Goal: Task Accomplishment & Management: Complete application form

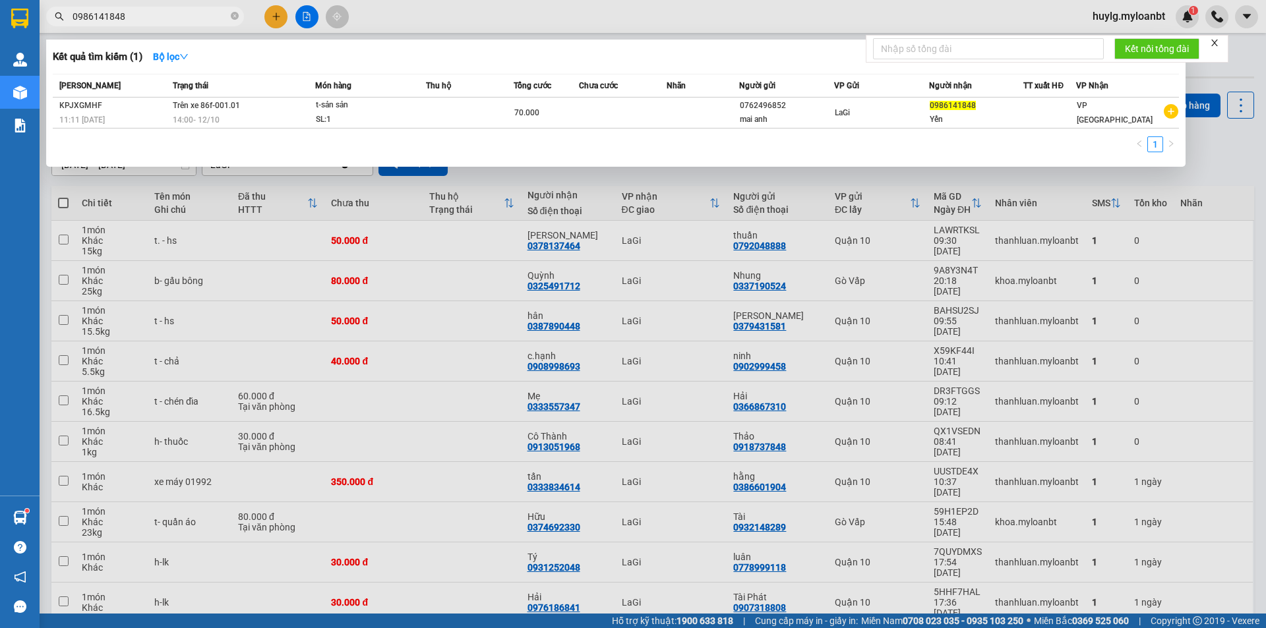
drag, startPoint x: 158, startPoint y: 17, endPoint x: 60, endPoint y: 12, distance: 98.4
click at [60, 12] on div "0986141848" at bounding box center [128, 17] width 257 height 20
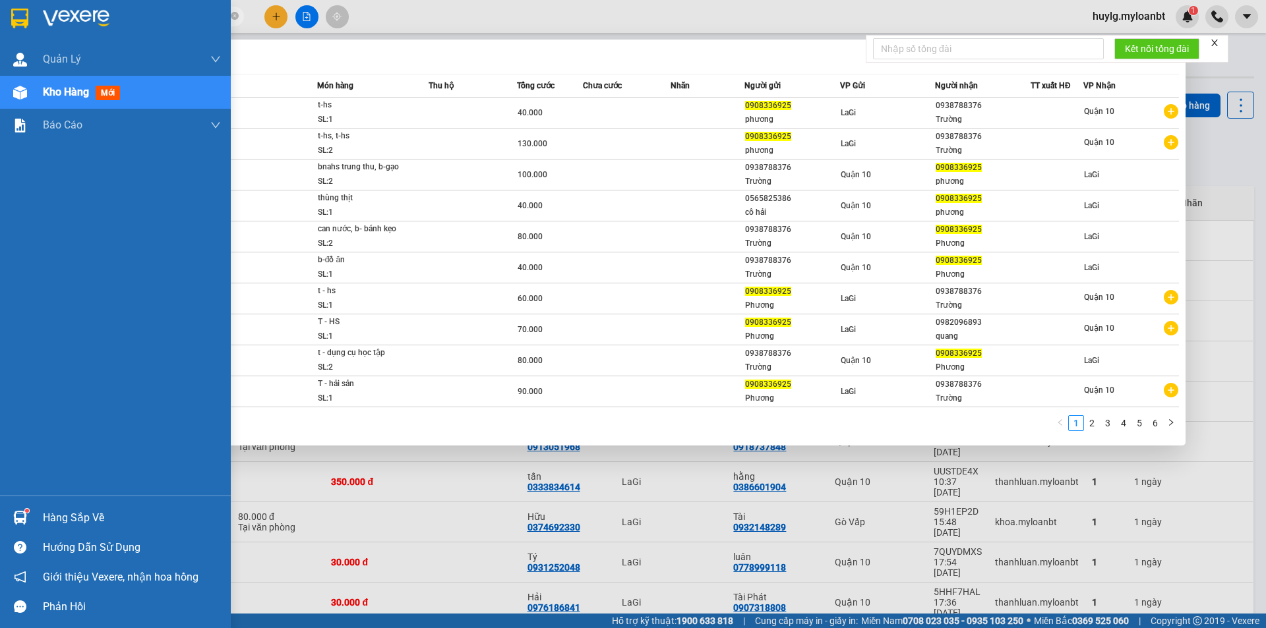
drag, startPoint x: 157, startPoint y: 15, endPoint x: 0, endPoint y: -9, distance: 158.8
click at [0, 0] on html "Kết quả tìm kiếm ( 58 ) Bộ lọc Mã ĐH Trạng thái Món hàng Thu hộ Tổng cước Chưa …" at bounding box center [633, 314] width 1266 height 628
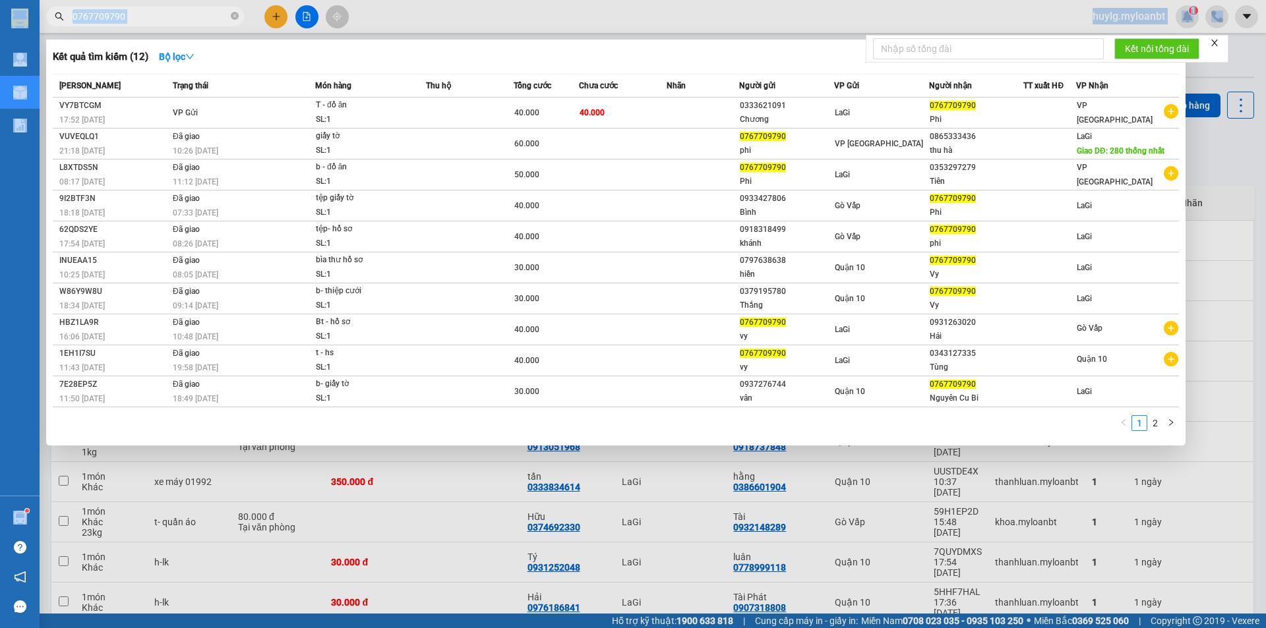
drag, startPoint x: 38, startPoint y: 3, endPoint x: 0, endPoint y: -7, distance: 38.9
click at [0, 0] on html "Kết quả tìm kiếm ( 12 ) Bộ lọc Mã ĐH Trạng thái Món hàng Thu hộ Tổng cước Chưa …" at bounding box center [633, 314] width 1266 height 628
drag, startPoint x: 136, startPoint y: 18, endPoint x: 67, endPoint y: 11, distance: 69.7
click at [67, 11] on span "0767709790" at bounding box center [145, 17] width 198 height 20
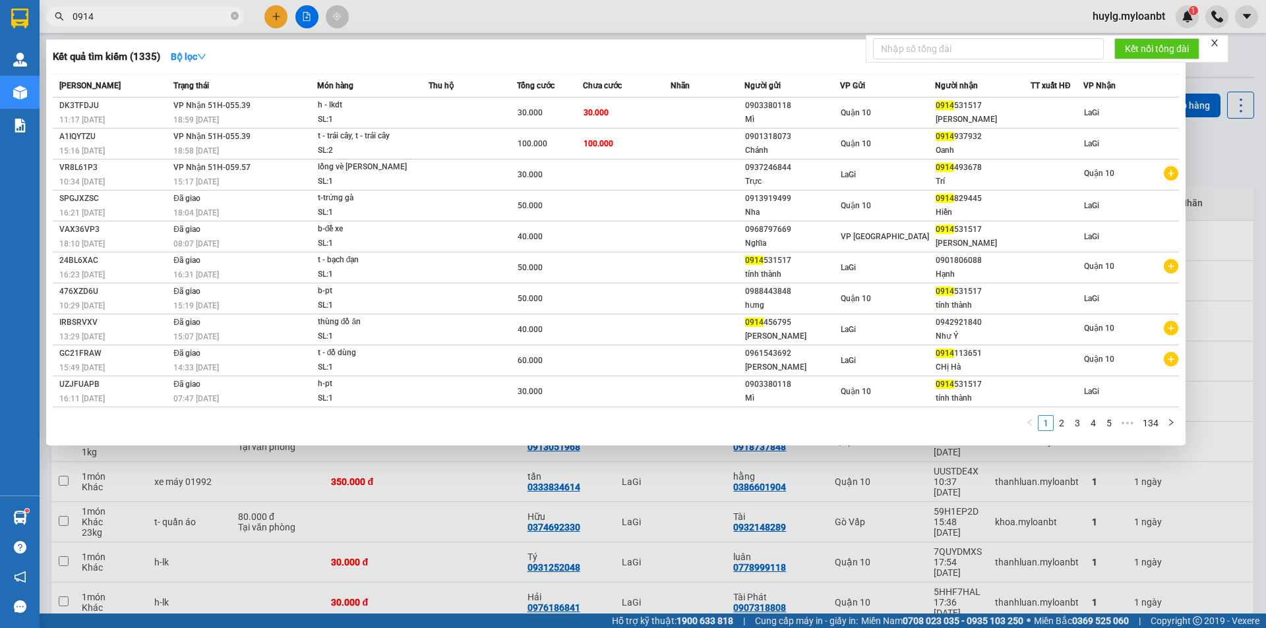
drag, startPoint x: 401, startPoint y: 10, endPoint x: 194, endPoint y: 7, distance: 207.0
click at [194, 7] on span "0914" at bounding box center [145, 17] width 198 height 20
click at [190, 14] on input "0914" at bounding box center [151, 16] width 156 height 15
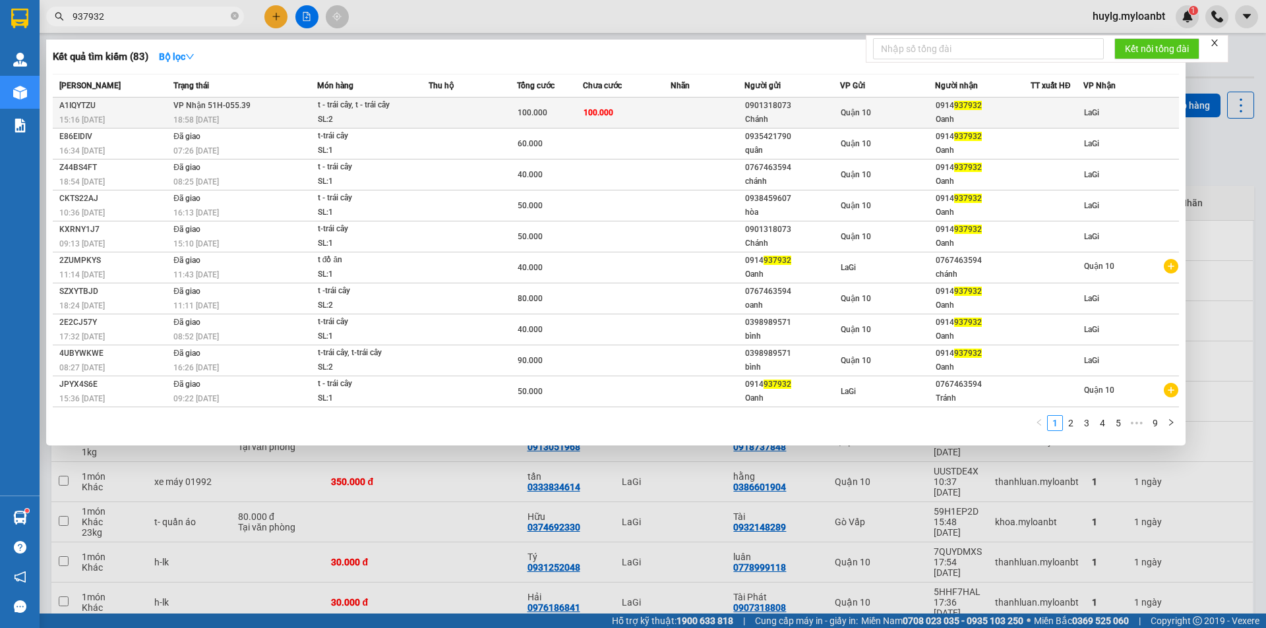
type input "937932"
click at [663, 111] on td "100.000" at bounding box center [627, 113] width 88 height 31
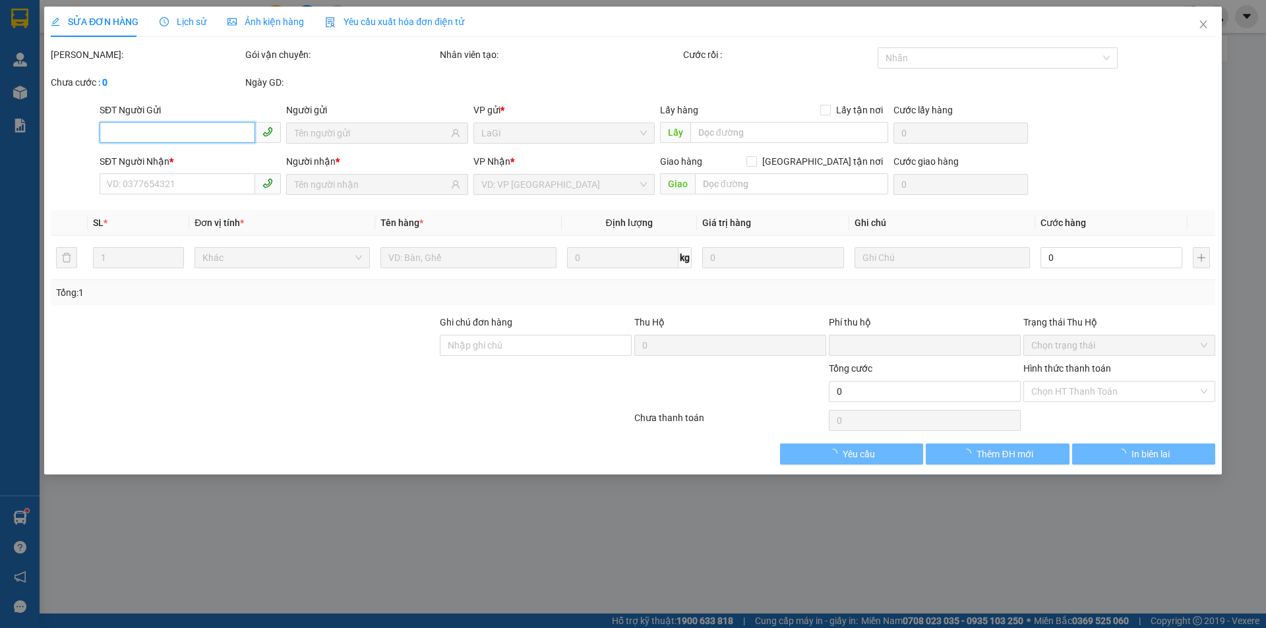
type input "0901318073"
type input "Chánh"
type input "0914937932"
type input "Oanh"
type input "0"
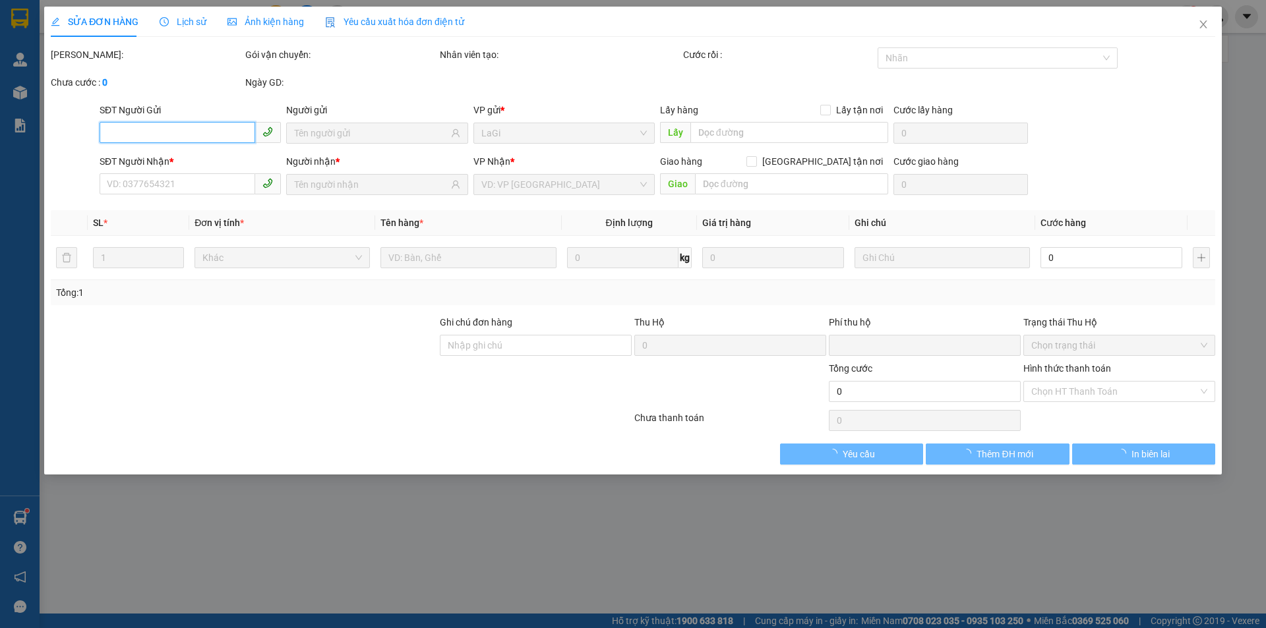
type input "100.000"
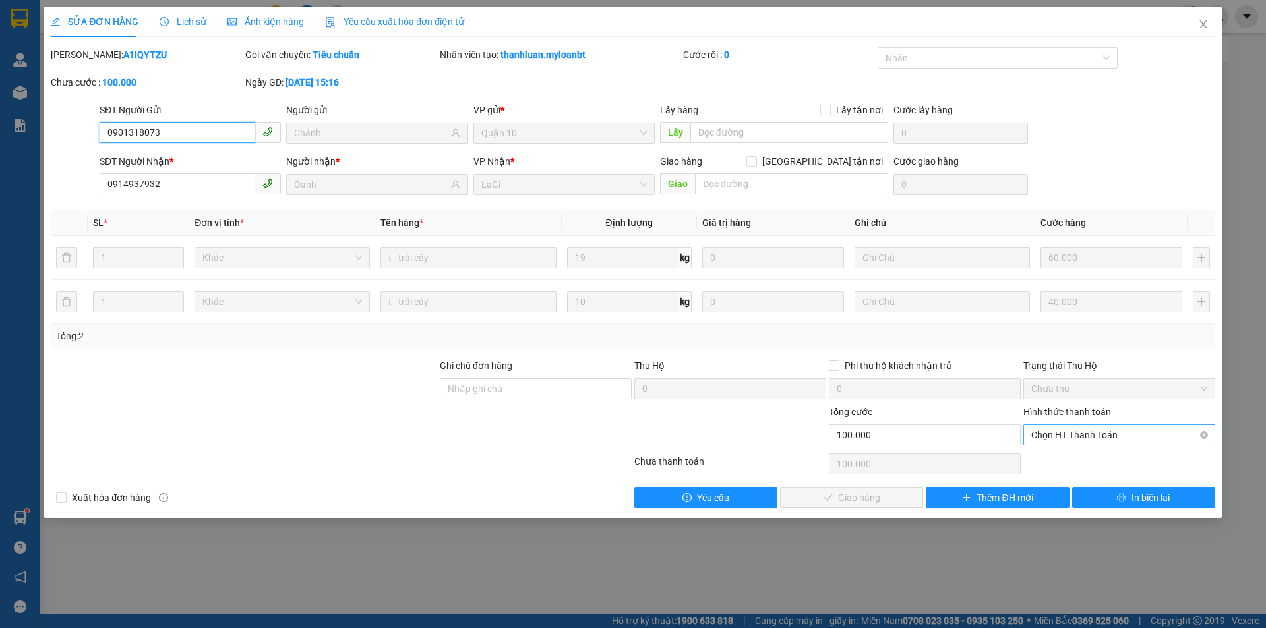
click at [1076, 426] on span "Chọn HT Thanh Toán" at bounding box center [1119, 435] width 176 height 20
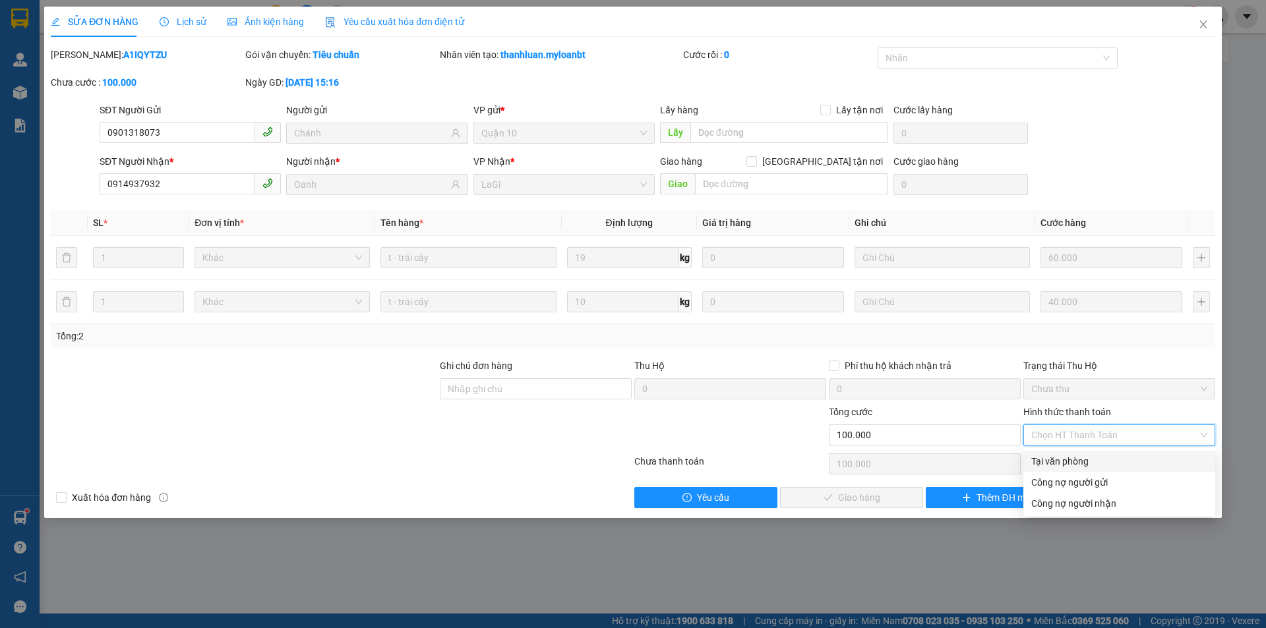
click at [1059, 453] on div "Tại văn phòng" at bounding box center [1119, 461] width 192 height 21
type input "0"
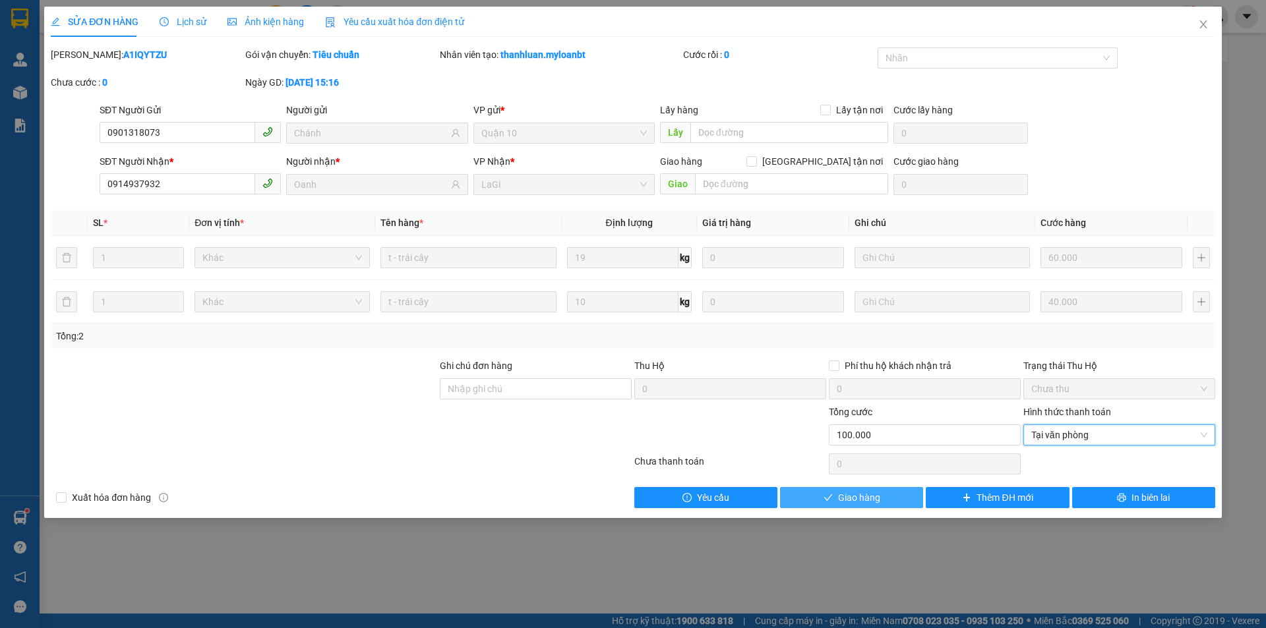
click at [840, 493] on span "Giao hàng" at bounding box center [859, 497] width 42 height 15
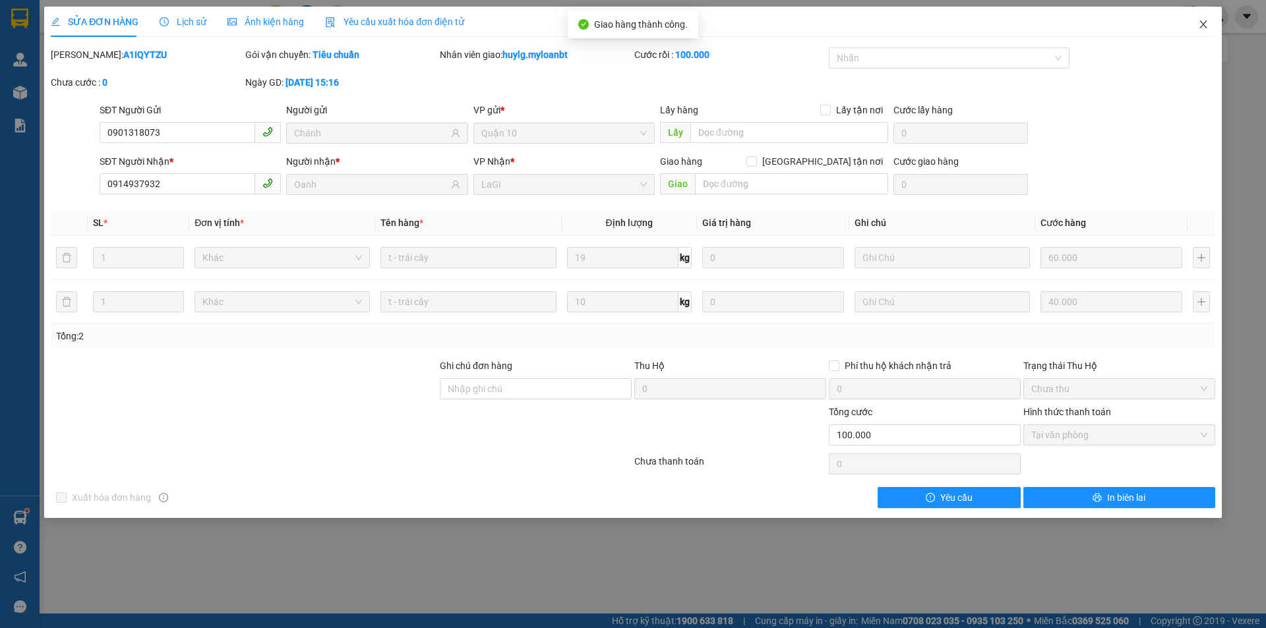
click at [1202, 19] on span "Close" at bounding box center [1202, 25] width 37 height 37
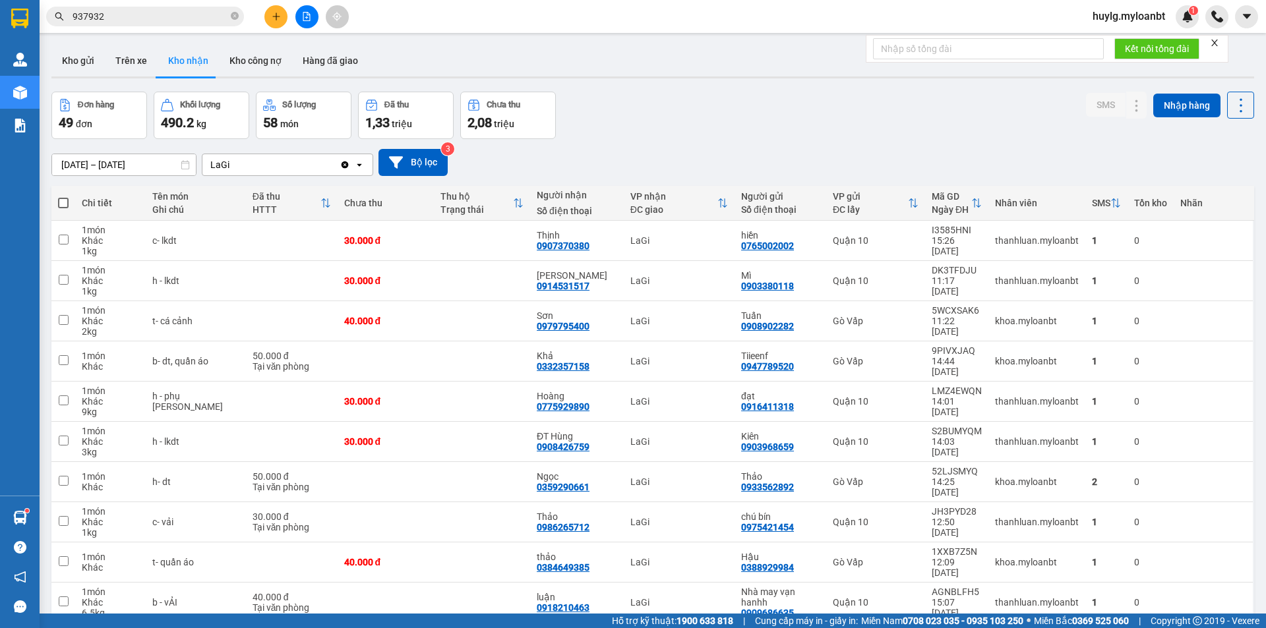
click at [961, 142] on div "01/09/2025 – 12/10/2025 Press the down arrow key to interact with the calendar …" at bounding box center [652, 162] width 1202 height 47
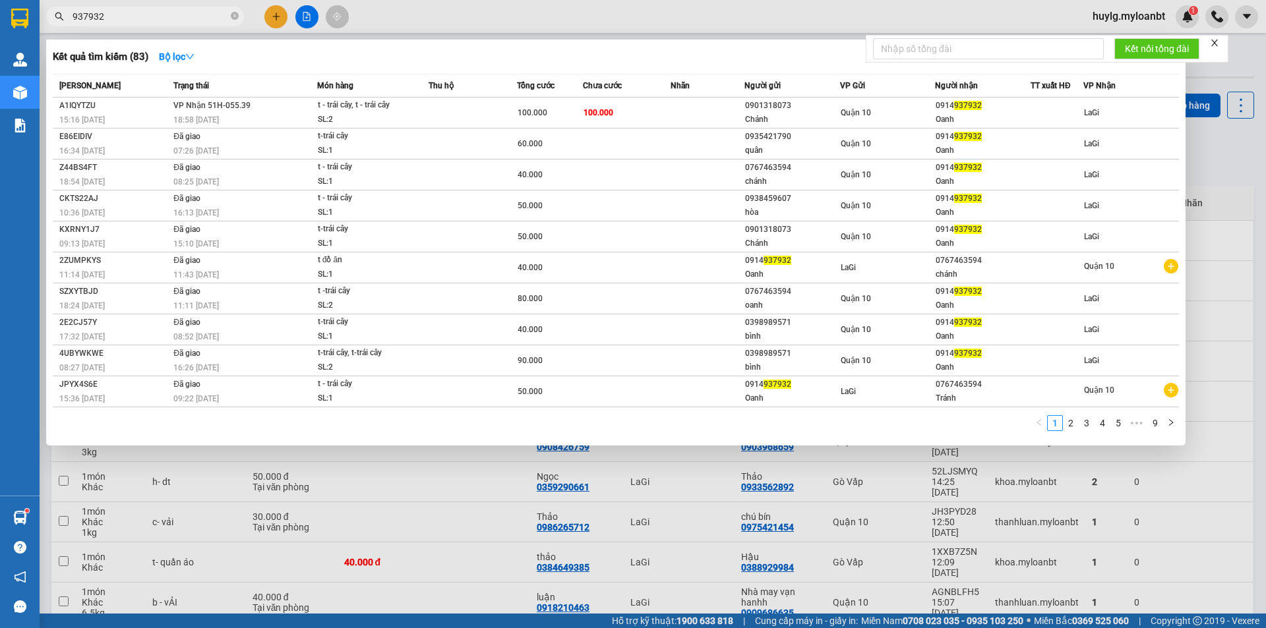
click at [205, 23] on input "937932" at bounding box center [151, 16] width 156 height 15
click at [1094, 20] on div at bounding box center [633, 314] width 1266 height 628
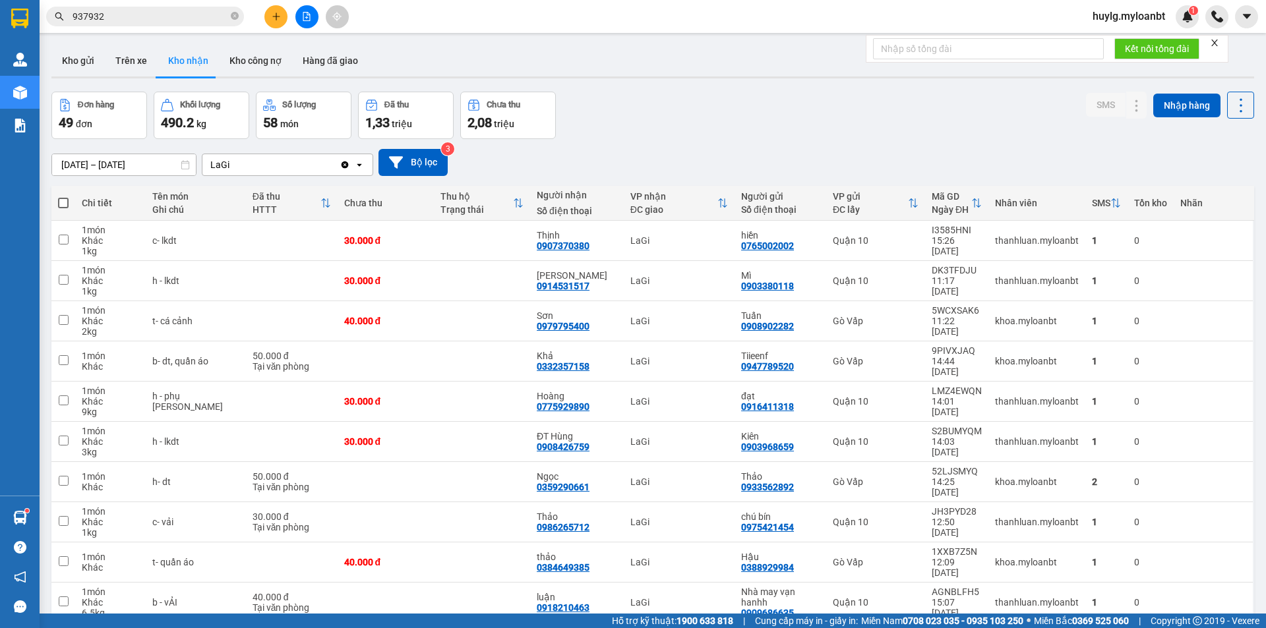
click at [1125, 20] on span "huylg.myloanbt" at bounding box center [1129, 16] width 94 height 16
click at [1109, 44] on span "Đăng xuất" at bounding box center [1134, 41] width 67 height 15
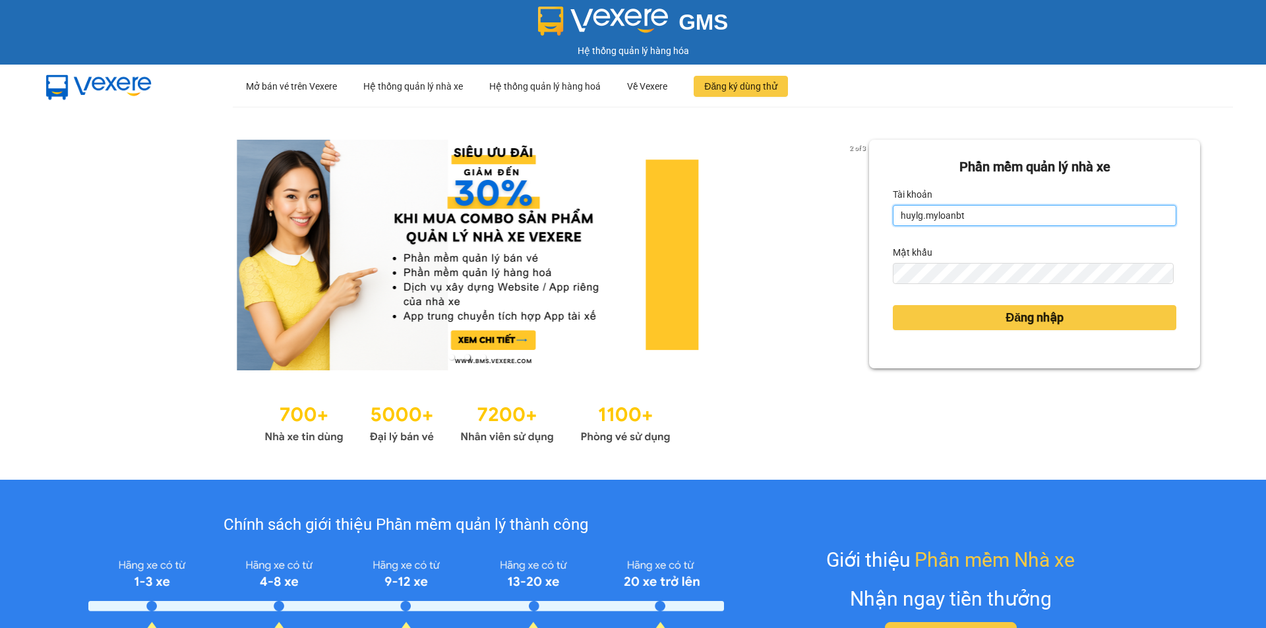
click at [1010, 223] on input "huylg.myloanbt" at bounding box center [1033, 215] width 283 height 21
type input "huyentran81.myloanbt"
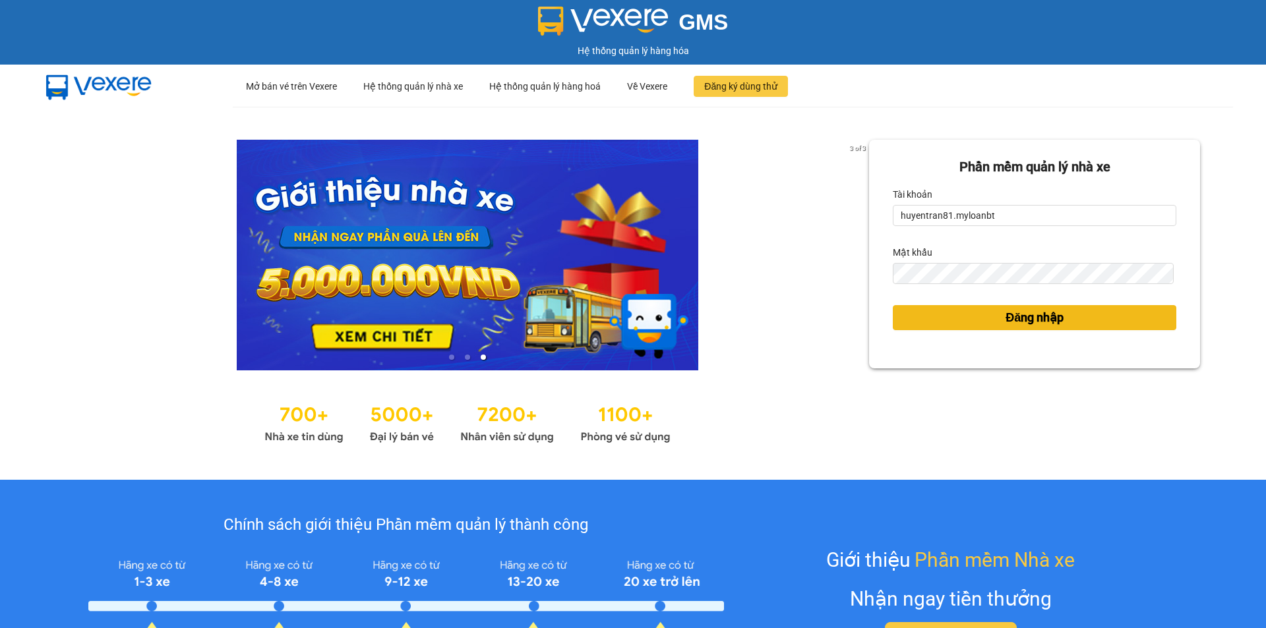
click at [983, 319] on button "Đăng nhập" at bounding box center [1033, 317] width 283 height 25
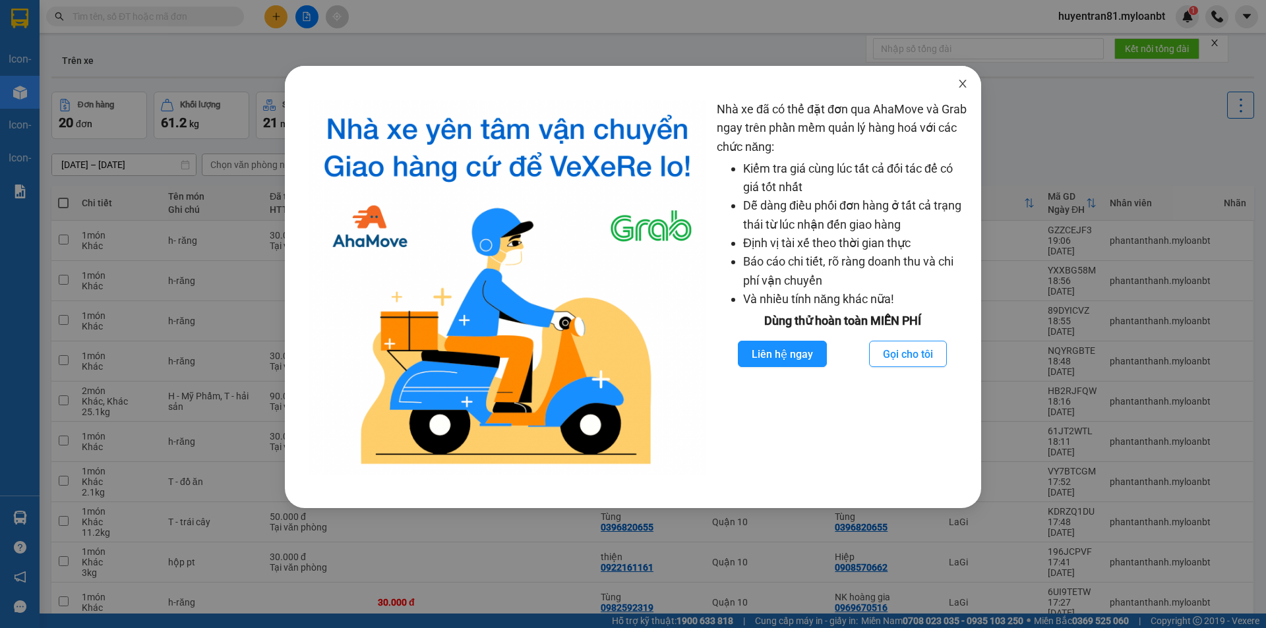
click at [965, 86] on icon "close" at bounding box center [962, 83] width 11 height 11
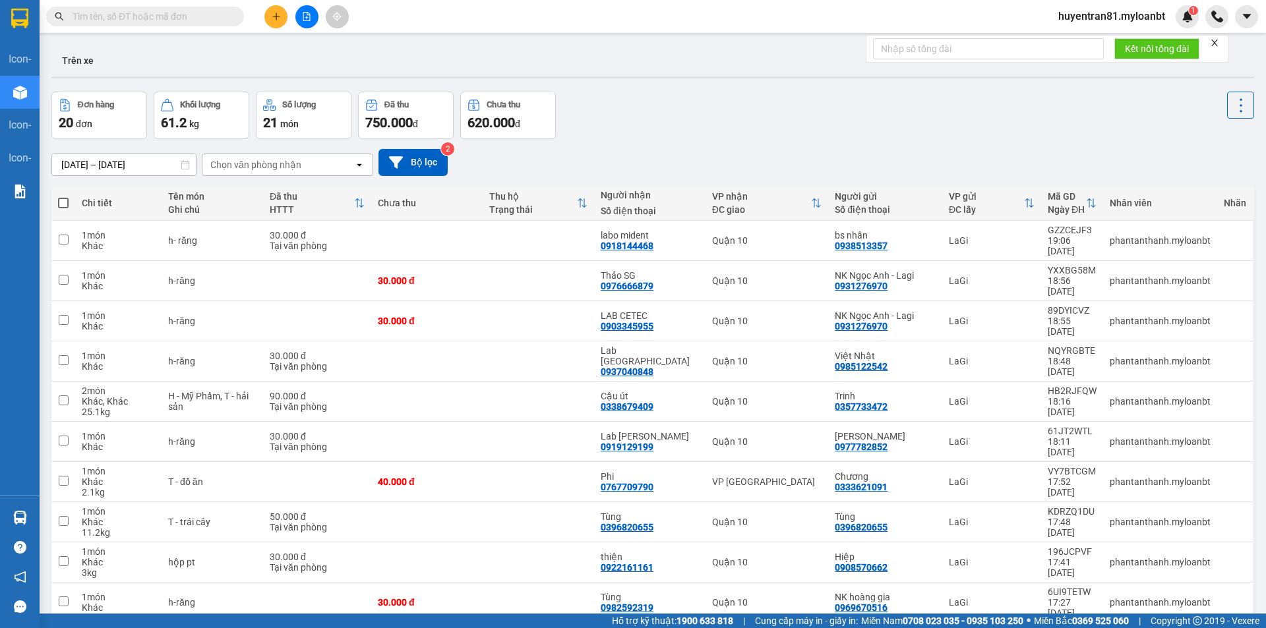
click at [150, 23] on input "text" at bounding box center [151, 16] width 156 height 15
